Goal: Information Seeking & Learning: Learn about a topic

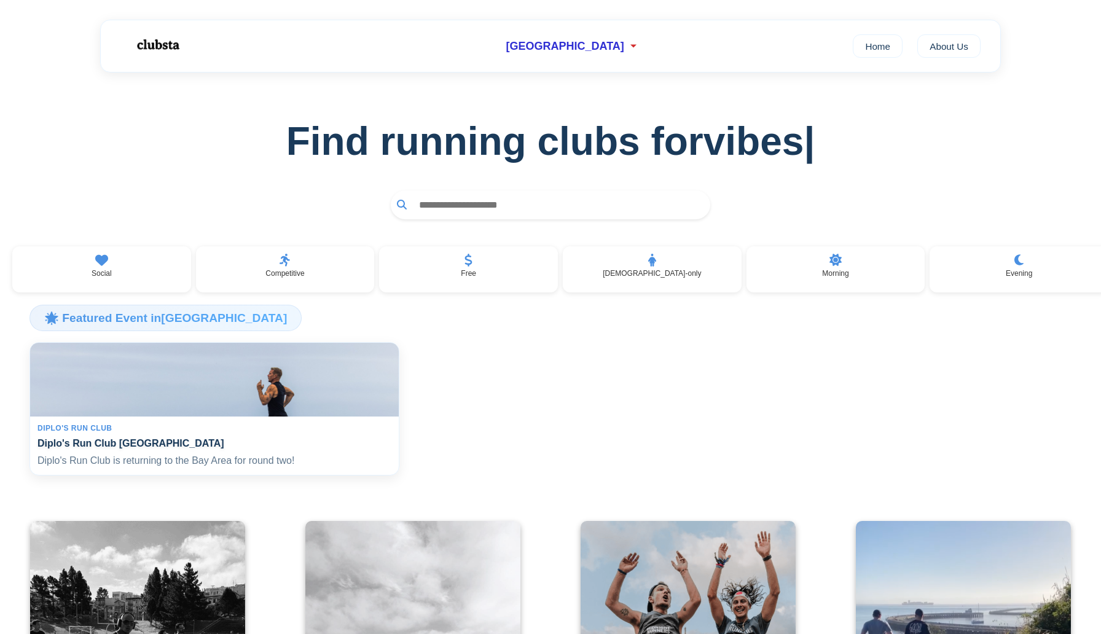
click at [174, 379] on img at bounding box center [215, 380] width 380 height 76
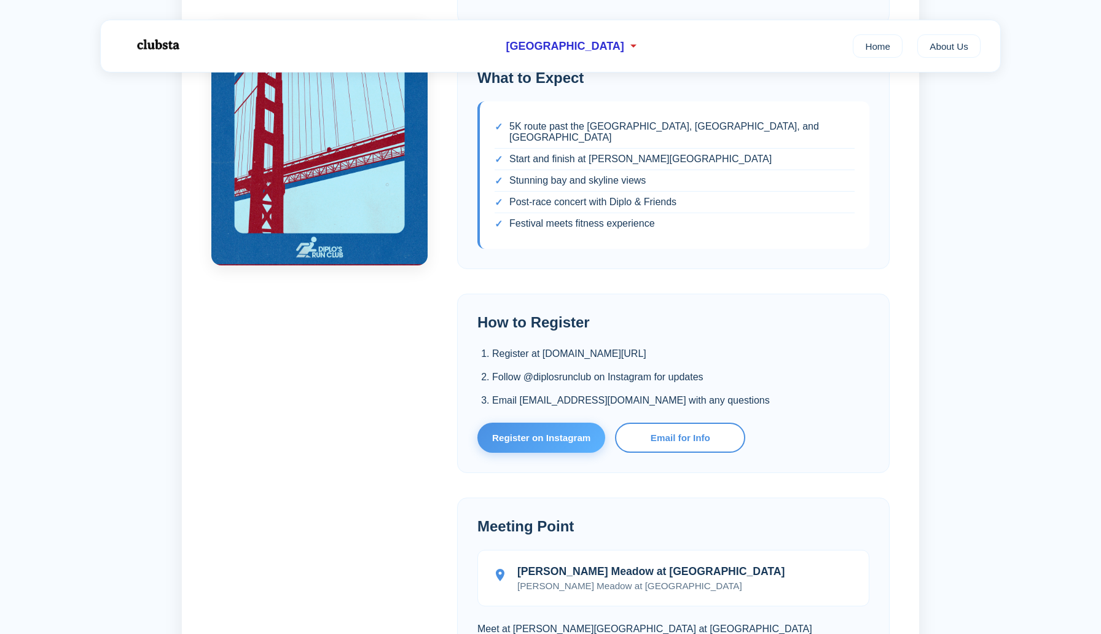
scroll to position [543, 0]
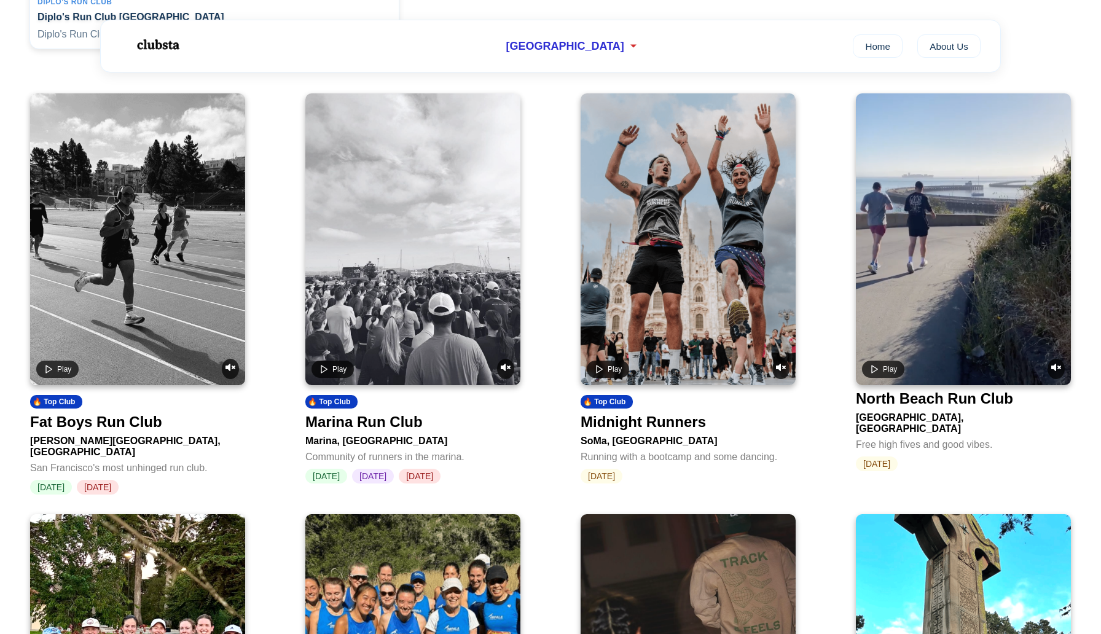
scroll to position [429, 0]
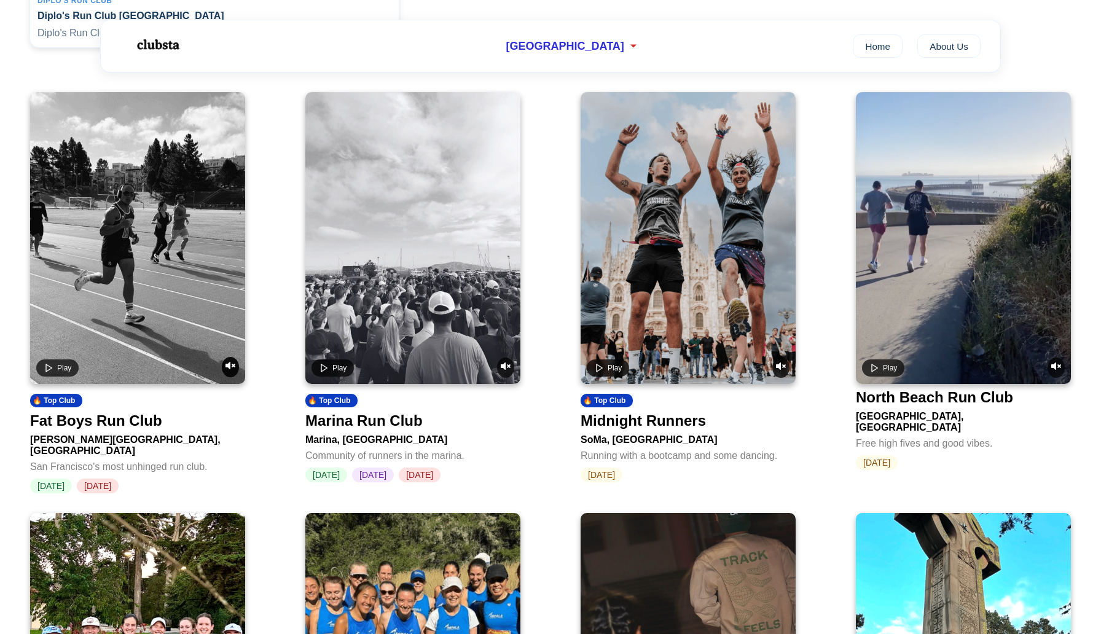
click at [230, 369] on icon "Unmute video" at bounding box center [231, 365] width 10 height 7
click at [49, 371] on icon "Play video" at bounding box center [49, 368] width 10 height 10
click at [49, 371] on rect "Pause video" at bounding box center [50, 367] width 2 height 7
click at [326, 371] on polygon "Play video" at bounding box center [324, 367] width 6 height 7
click at [322, 371] on icon "Pause video" at bounding box center [324, 368] width 10 height 10
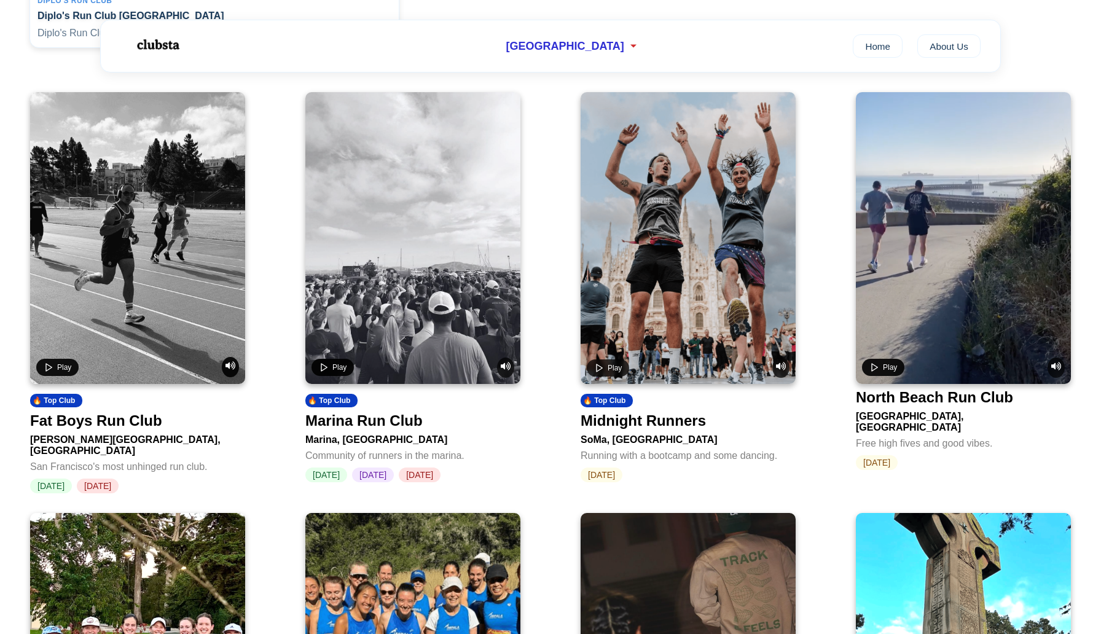
click at [872, 371] on polygon "Play video" at bounding box center [875, 367] width 6 height 7
click at [872, 371] on rect "Pause video" at bounding box center [873, 367] width 2 height 7
click at [872, 371] on polygon "Play video" at bounding box center [875, 367] width 6 height 7
click at [872, 371] on rect "Pause video" at bounding box center [873, 367] width 2 height 7
click at [872, 371] on polygon "Play video" at bounding box center [875, 367] width 6 height 7
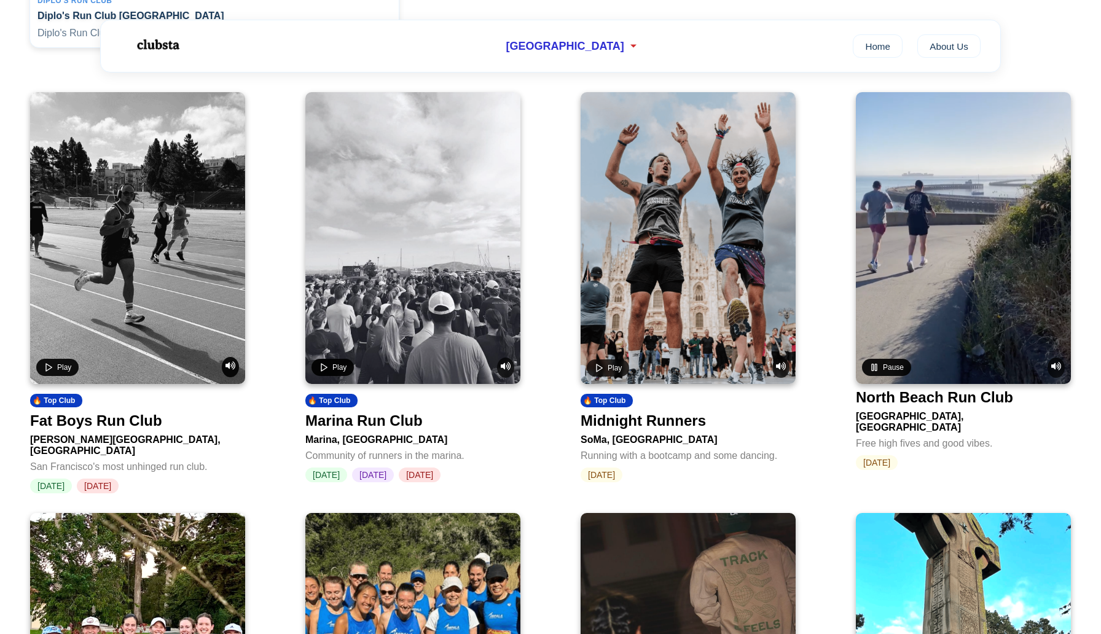
click at [872, 371] on rect "Pause video" at bounding box center [873, 367] width 2 height 7
click at [872, 371] on polygon "Play video" at bounding box center [875, 367] width 6 height 7
click at [872, 371] on rect "Pause video" at bounding box center [873, 367] width 2 height 7
click at [872, 371] on polygon "Play video" at bounding box center [875, 367] width 6 height 7
click at [872, 371] on rect "Pause video" at bounding box center [873, 367] width 2 height 7
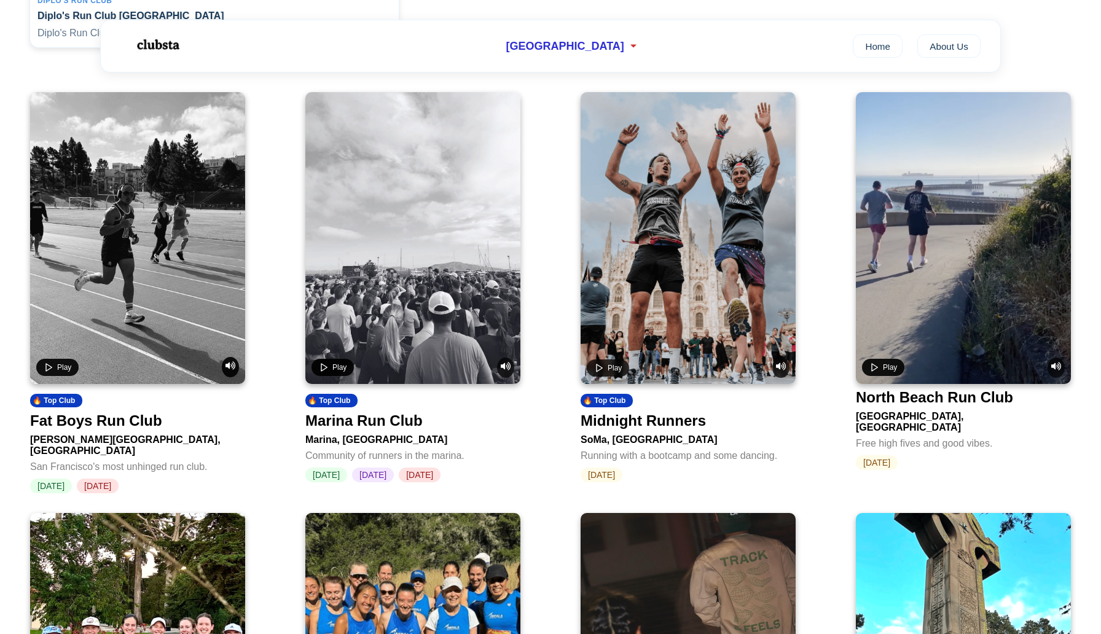
click at [872, 371] on polygon "Play video" at bounding box center [875, 367] width 6 height 7
click at [872, 371] on rect "Pause video" at bounding box center [873, 367] width 2 height 7
click at [872, 371] on polygon "Play video" at bounding box center [875, 367] width 6 height 7
click at [872, 371] on rect "Pause video" at bounding box center [873, 367] width 2 height 7
click at [872, 371] on polygon "Play video" at bounding box center [875, 367] width 6 height 7
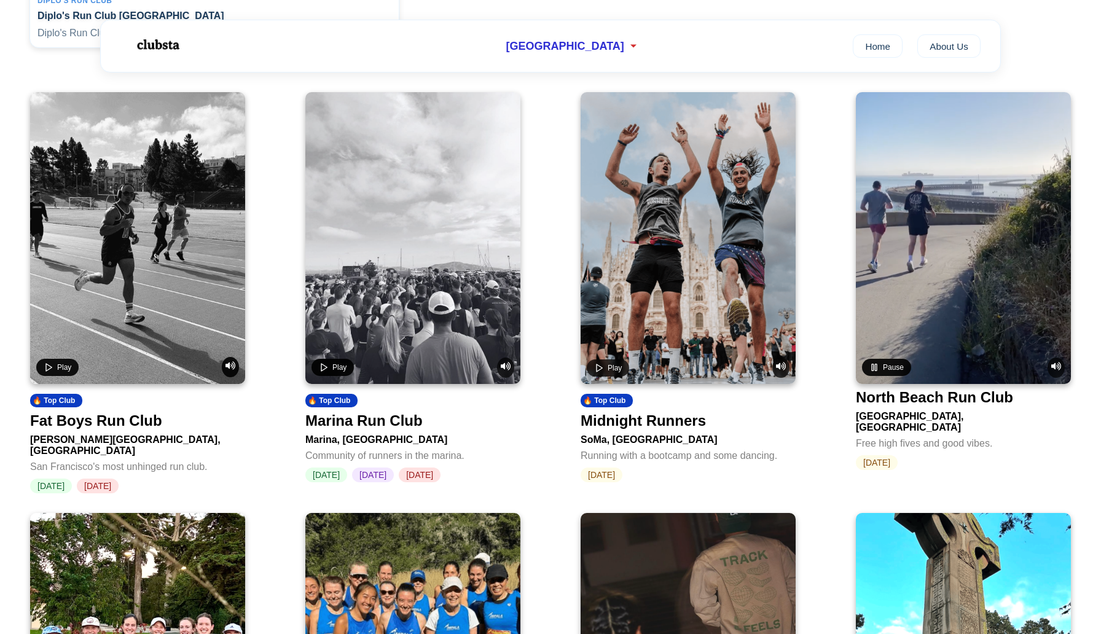
click at [872, 371] on rect "Pause video" at bounding box center [873, 367] width 2 height 7
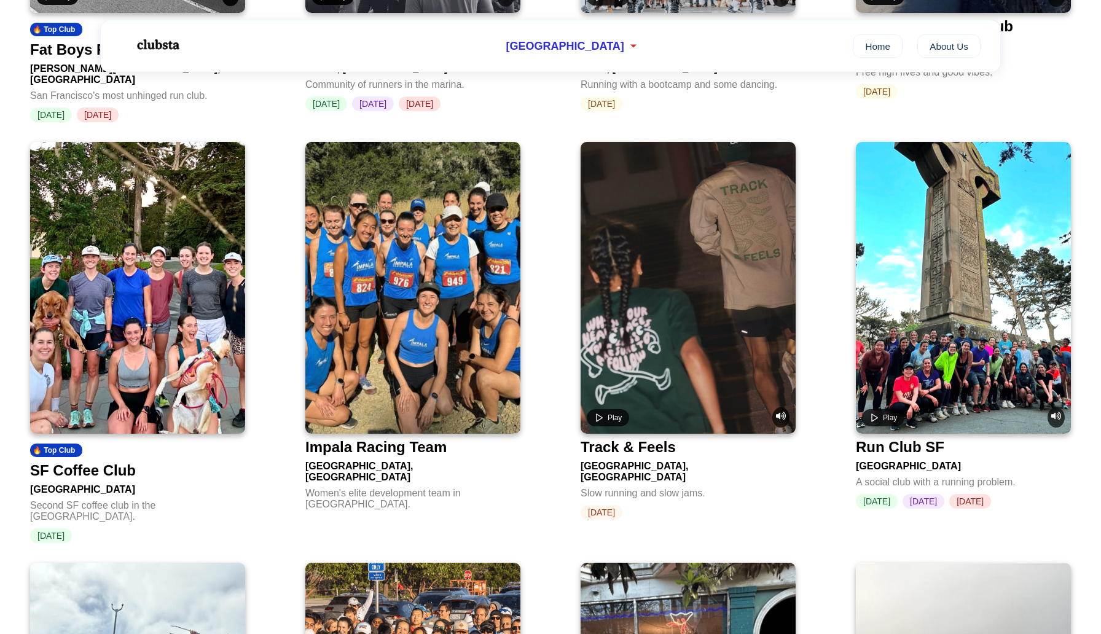
scroll to position [802, 0]
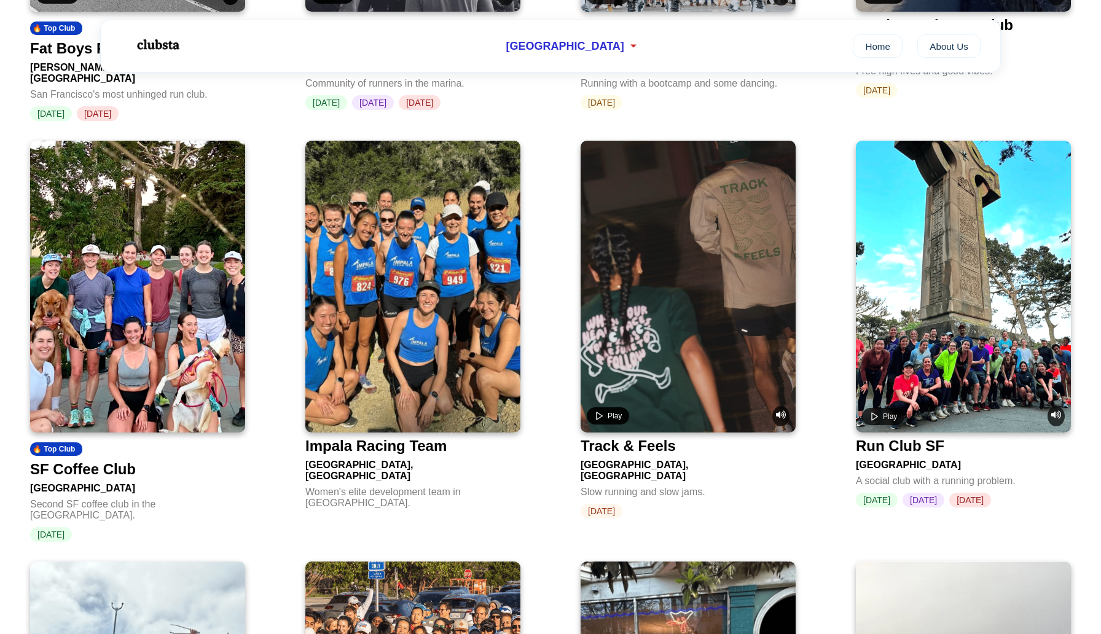
click at [598, 412] on icon "Play video" at bounding box center [599, 416] width 10 height 10
click at [598, 412] on rect "Pause video" at bounding box center [598, 415] width 2 height 7
click at [873, 412] on icon "Play video" at bounding box center [875, 416] width 10 height 10
click at [873, 412] on rect "Pause video" at bounding box center [873, 415] width 2 height 7
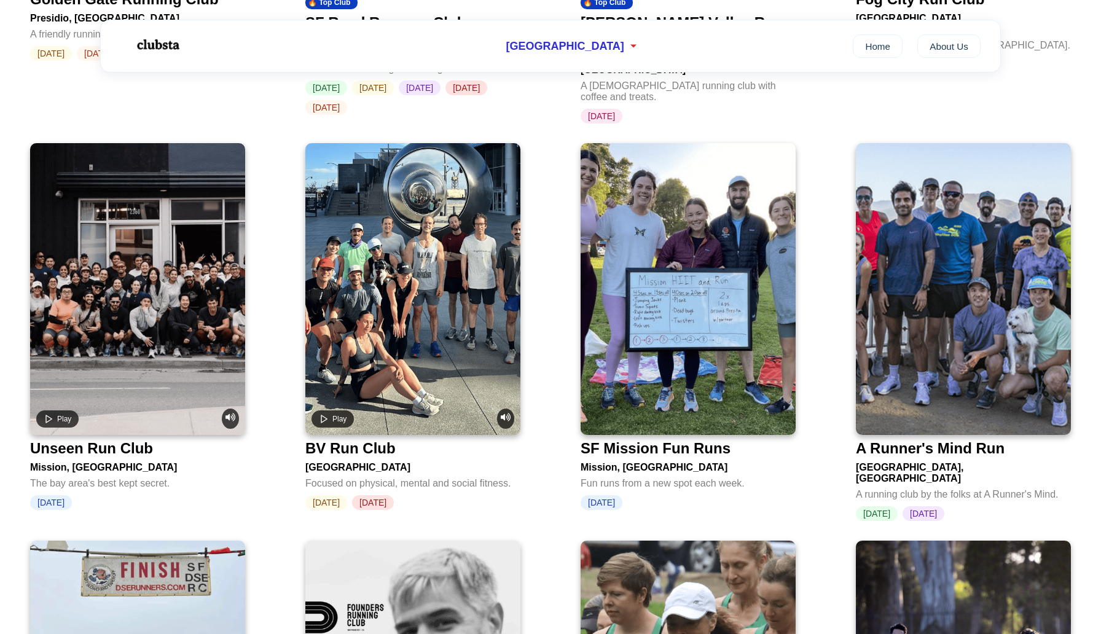
scroll to position [1670, 0]
click at [673, 439] on div "SF Mission Fun Runs" at bounding box center [656, 447] width 150 height 17
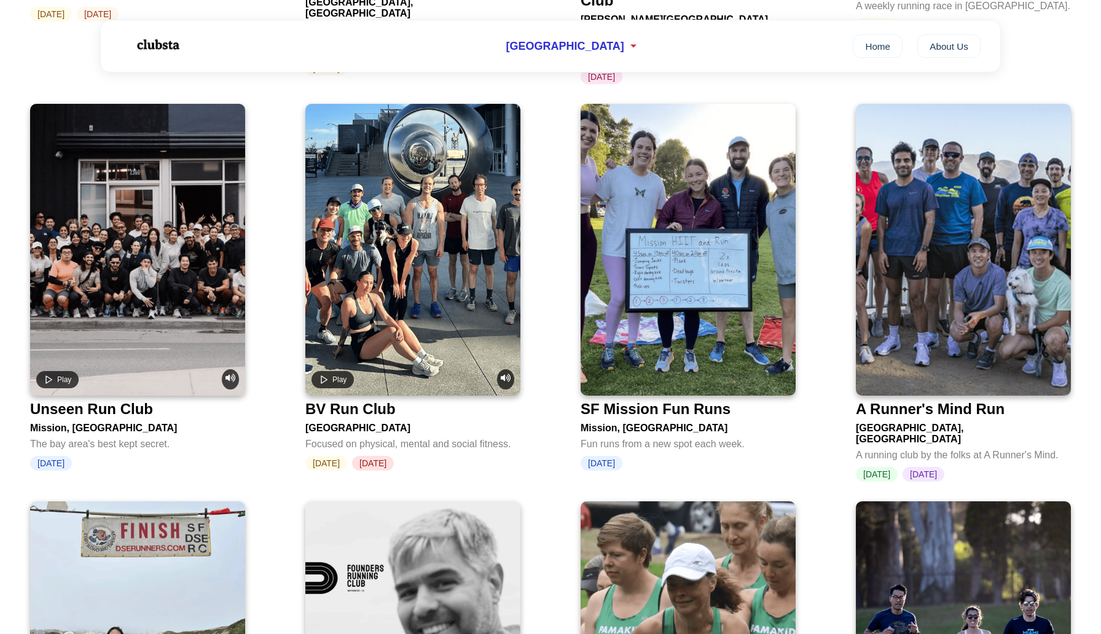
scroll to position [1711, 0]
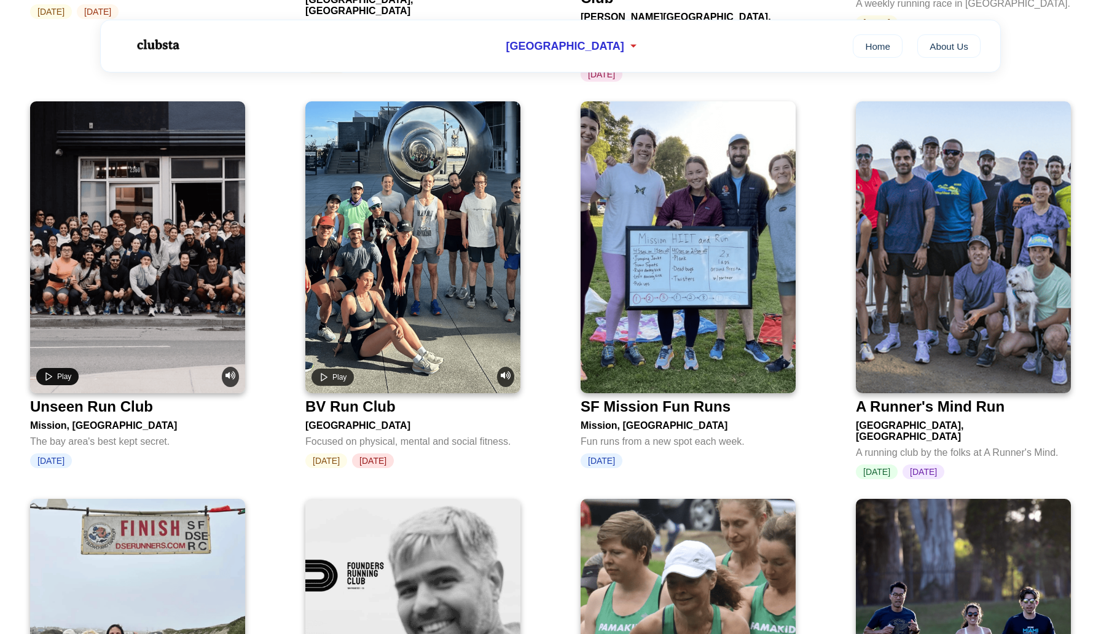
click at [54, 368] on button "Play" at bounding box center [57, 376] width 42 height 17
click at [54, 368] on button "Pause" at bounding box center [60, 376] width 49 height 17
click at [68, 398] on div "Unseen Run Club" at bounding box center [91, 406] width 123 height 17
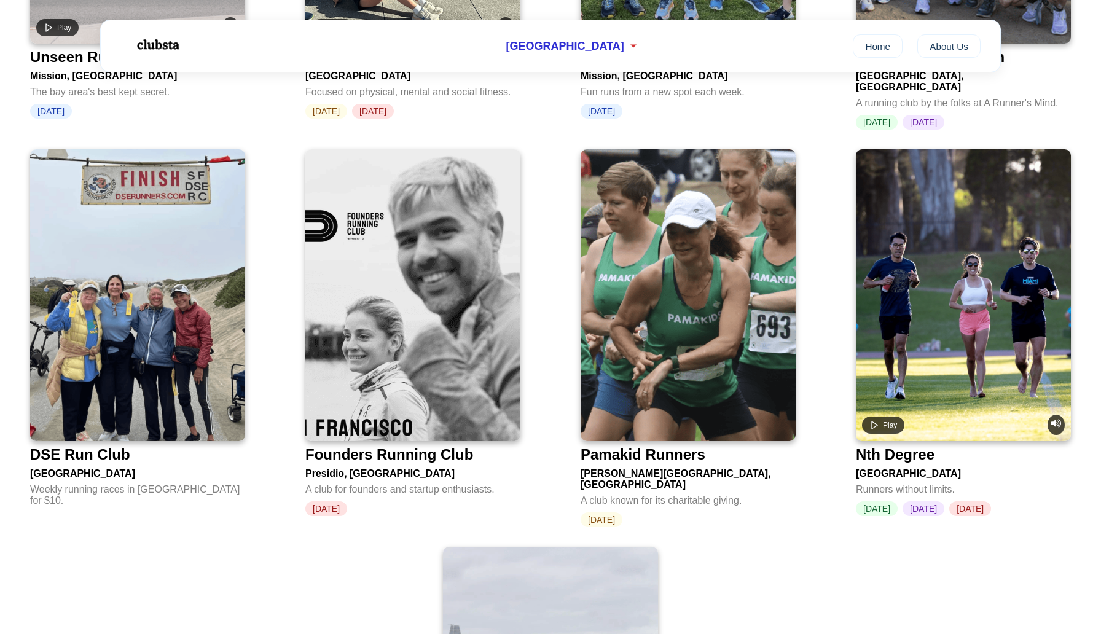
scroll to position [2063, 0]
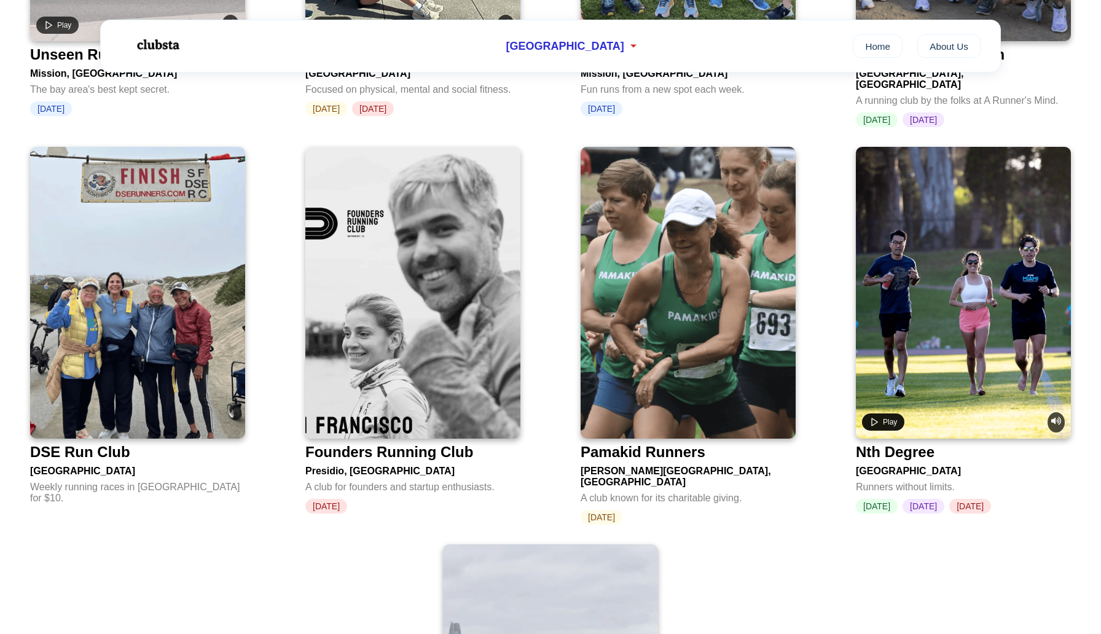
click at [884, 418] on span "Play" at bounding box center [890, 422] width 14 height 9
click at [884, 418] on span "Pause" at bounding box center [893, 422] width 21 height 9
click at [884, 418] on span "Play" at bounding box center [890, 422] width 14 height 9
click at [884, 418] on span "Pause" at bounding box center [893, 422] width 21 height 9
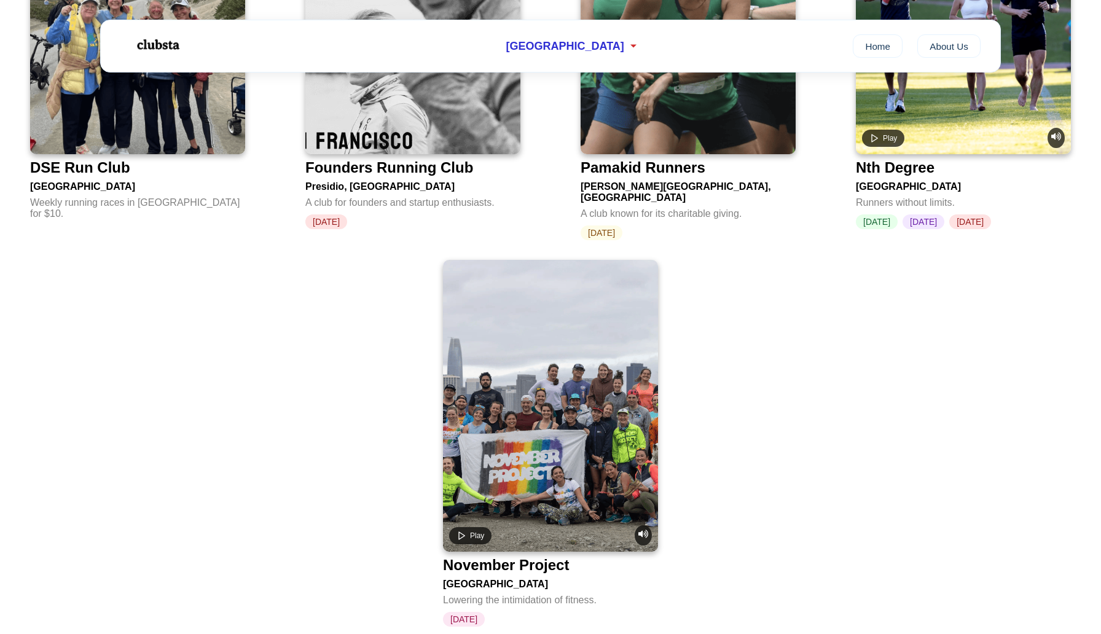
scroll to position [2354, 0]
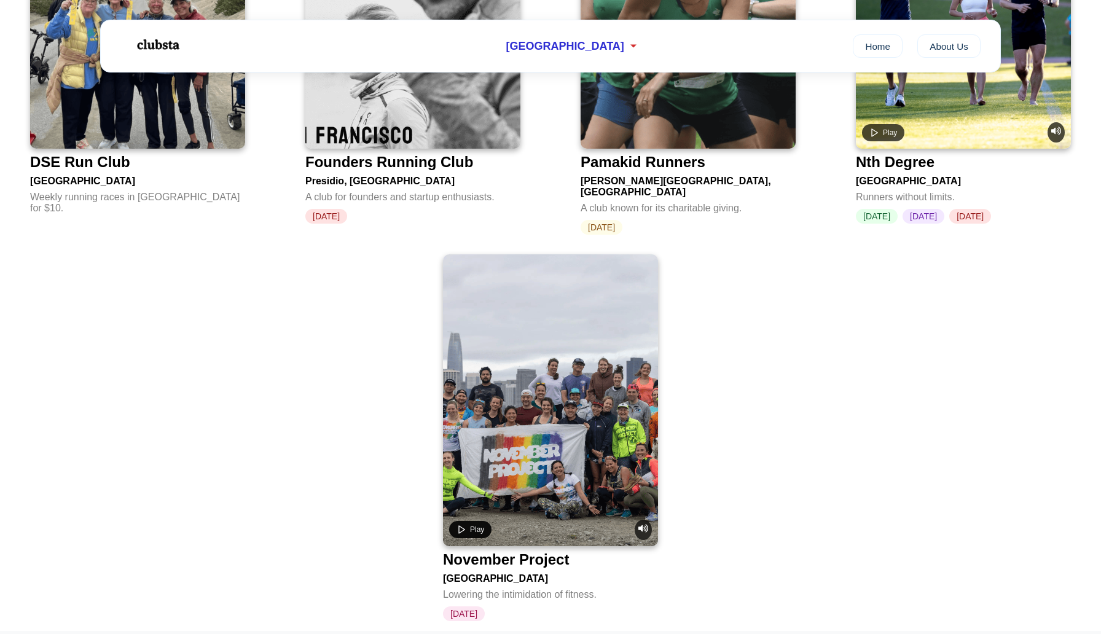
click at [468, 521] on button "Play" at bounding box center [470, 529] width 42 height 17
click at [468, 521] on button "Pause" at bounding box center [473, 529] width 49 height 17
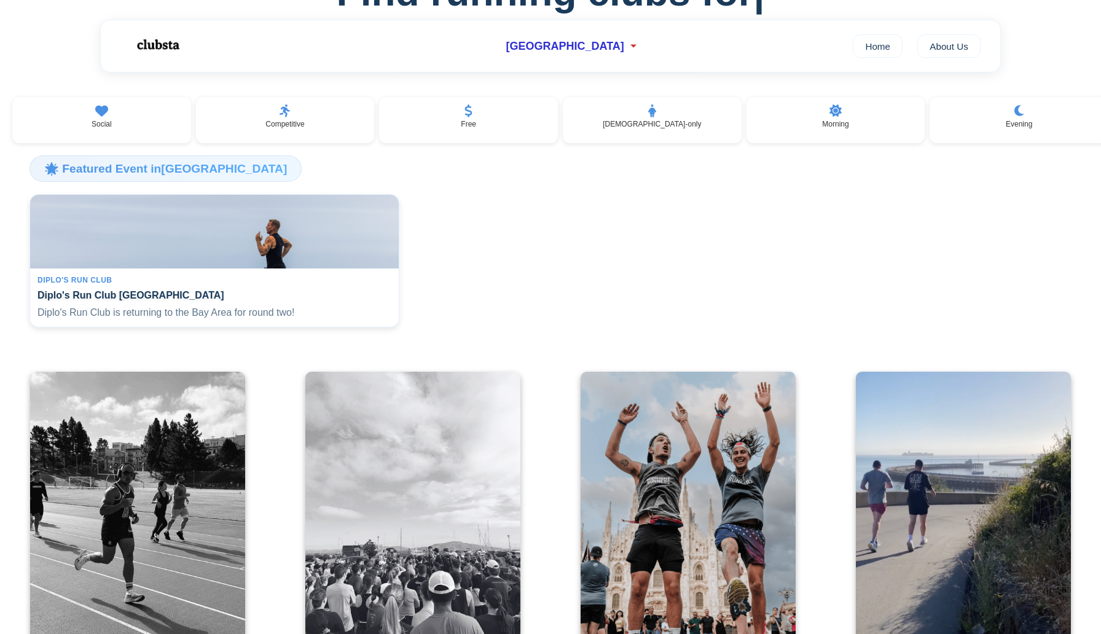
scroll to position [0, 0]
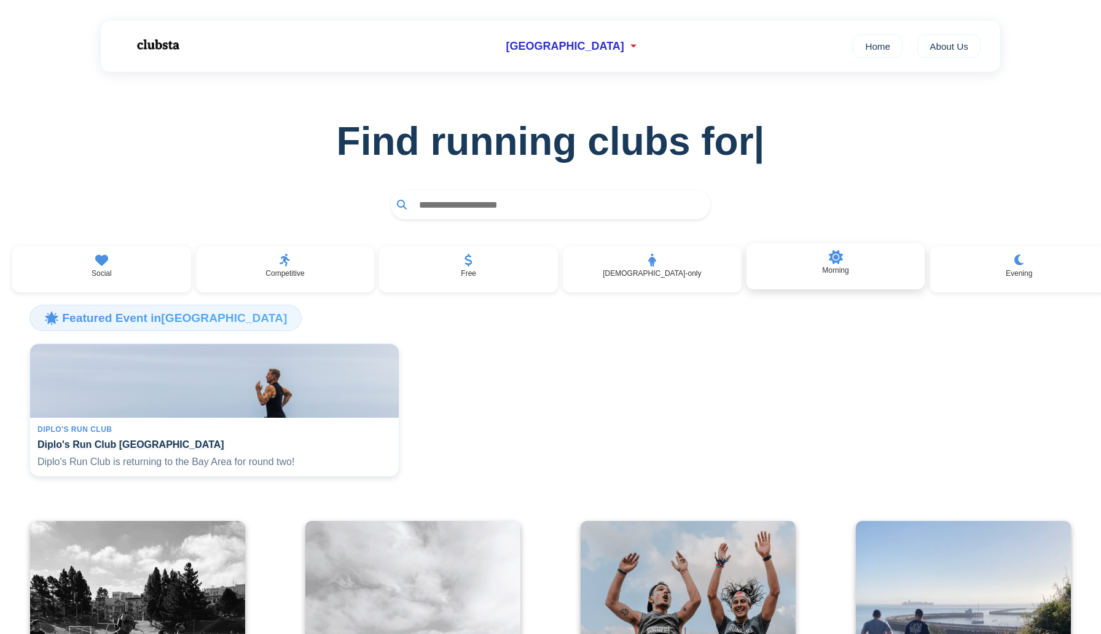
click at [827, 268] on p "Morning" at bounding box center [835, 270] width 26 height 9
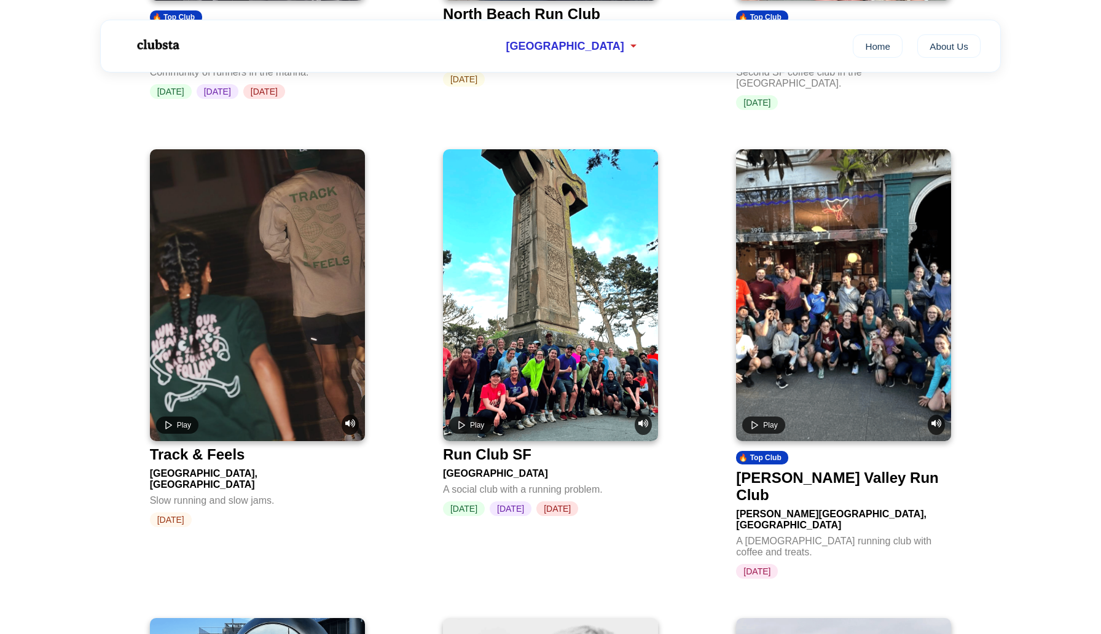
scroll to position [482, 0]
